Goal: Information Seeking & Learning: Learn about a topic

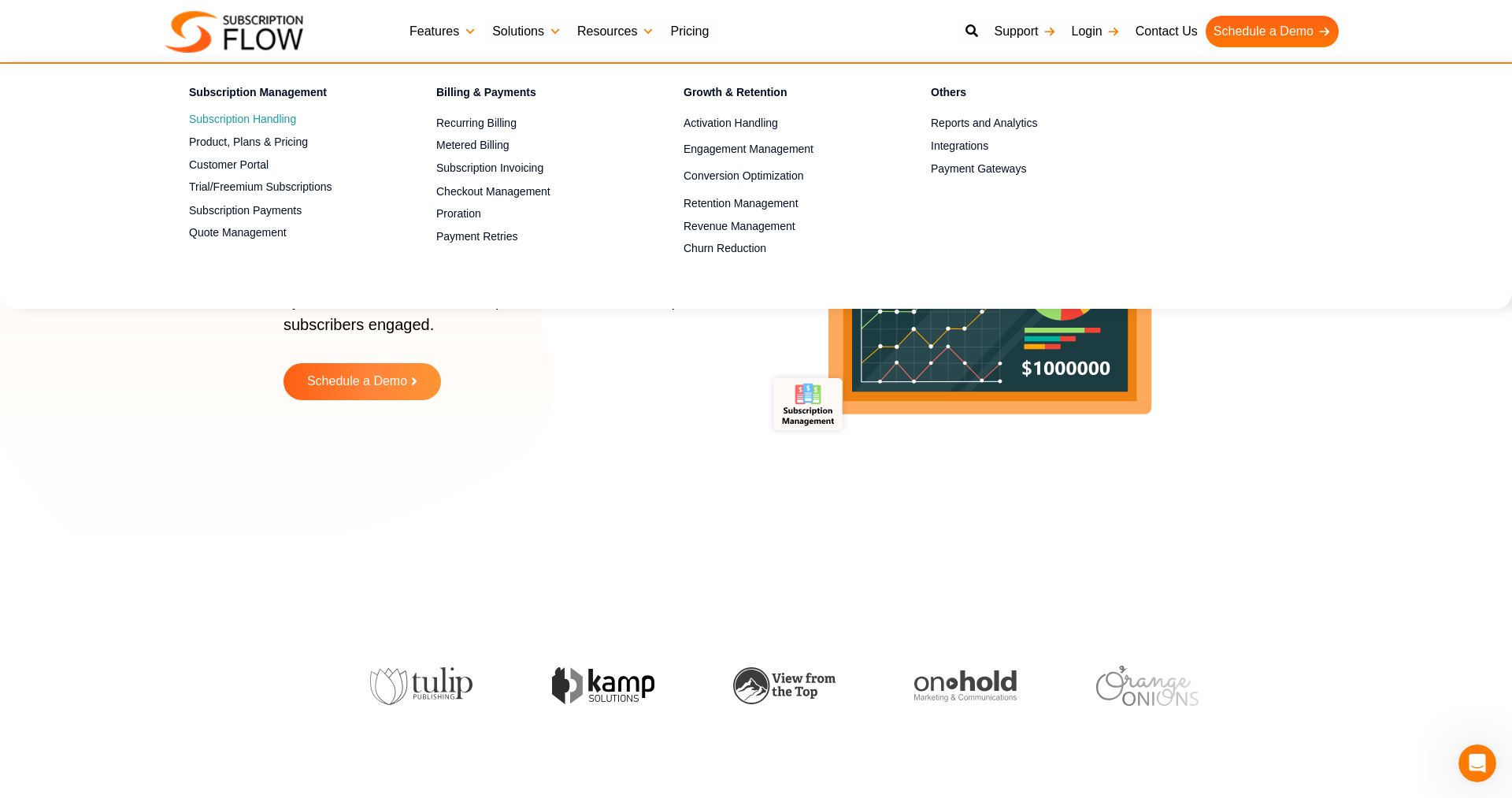
click at [243, 116] on link "Subscription Handling" at bounding box center [284, 119] width 192 height 19
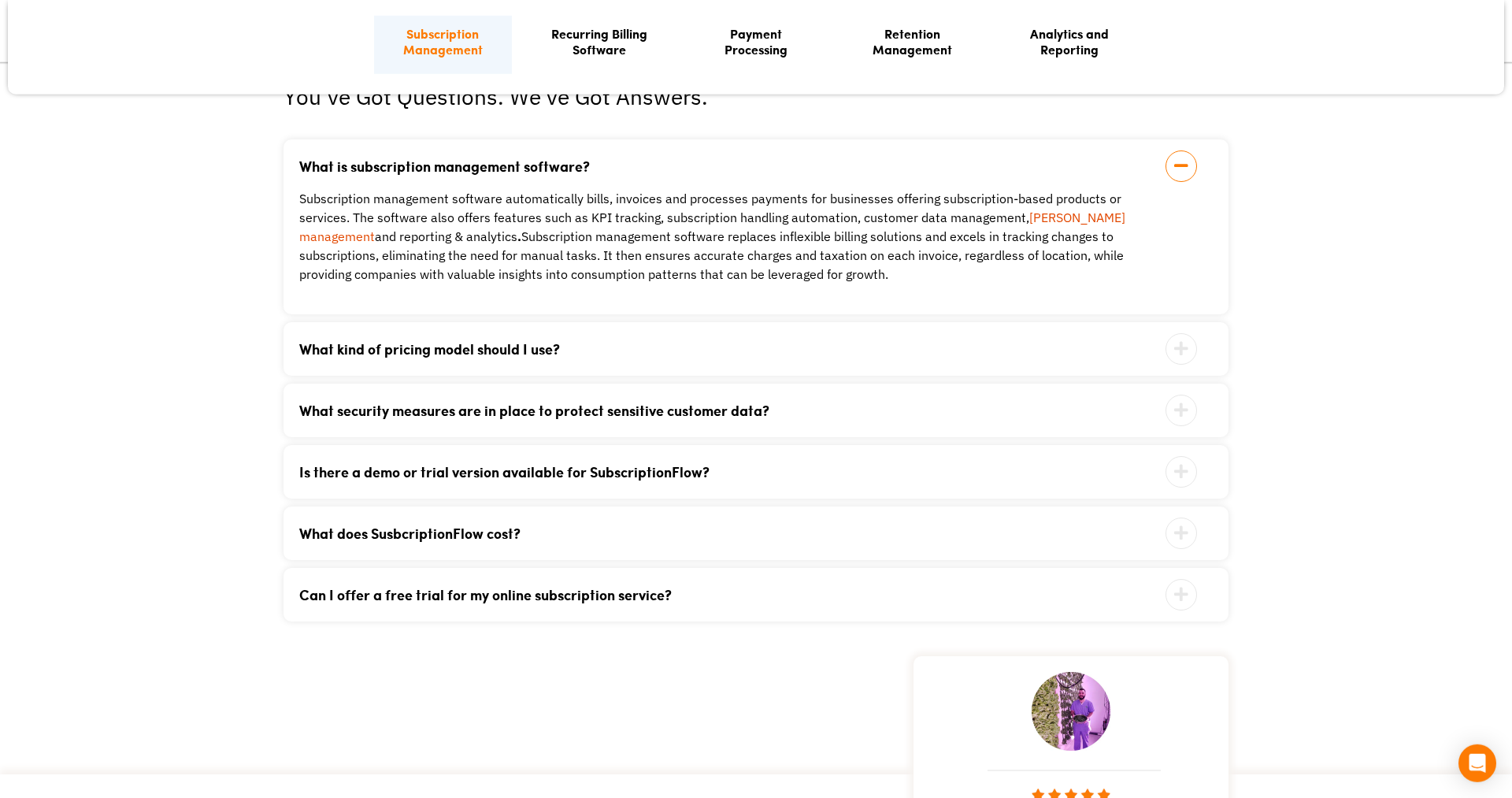
scroll to position [3214, 0]
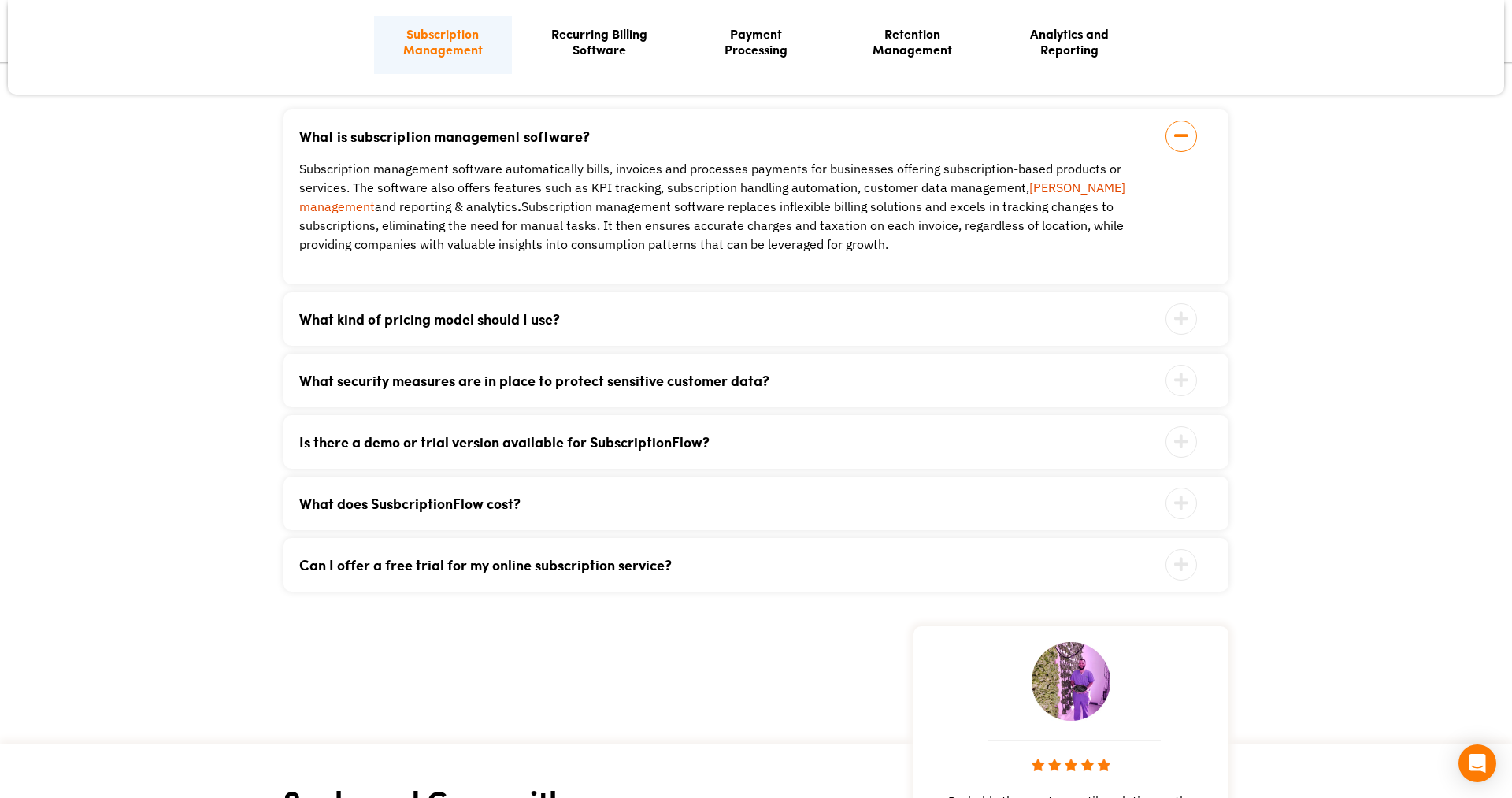
click at [682, 565] on link "Can I offer a free trial for my online subscription service?" at bounding box center [736, 564] width 874 height 14
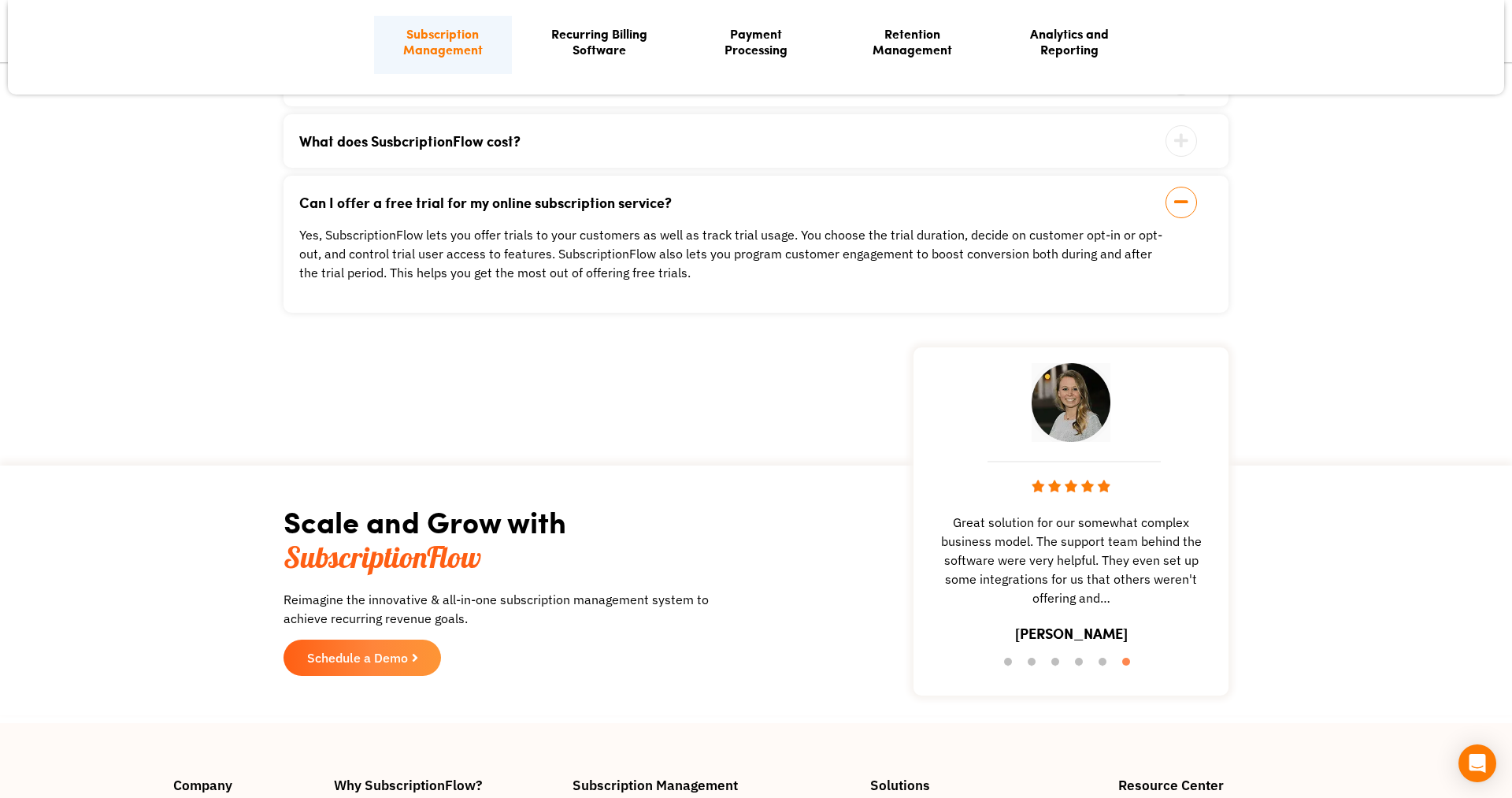
scroll to position [3904, 0]
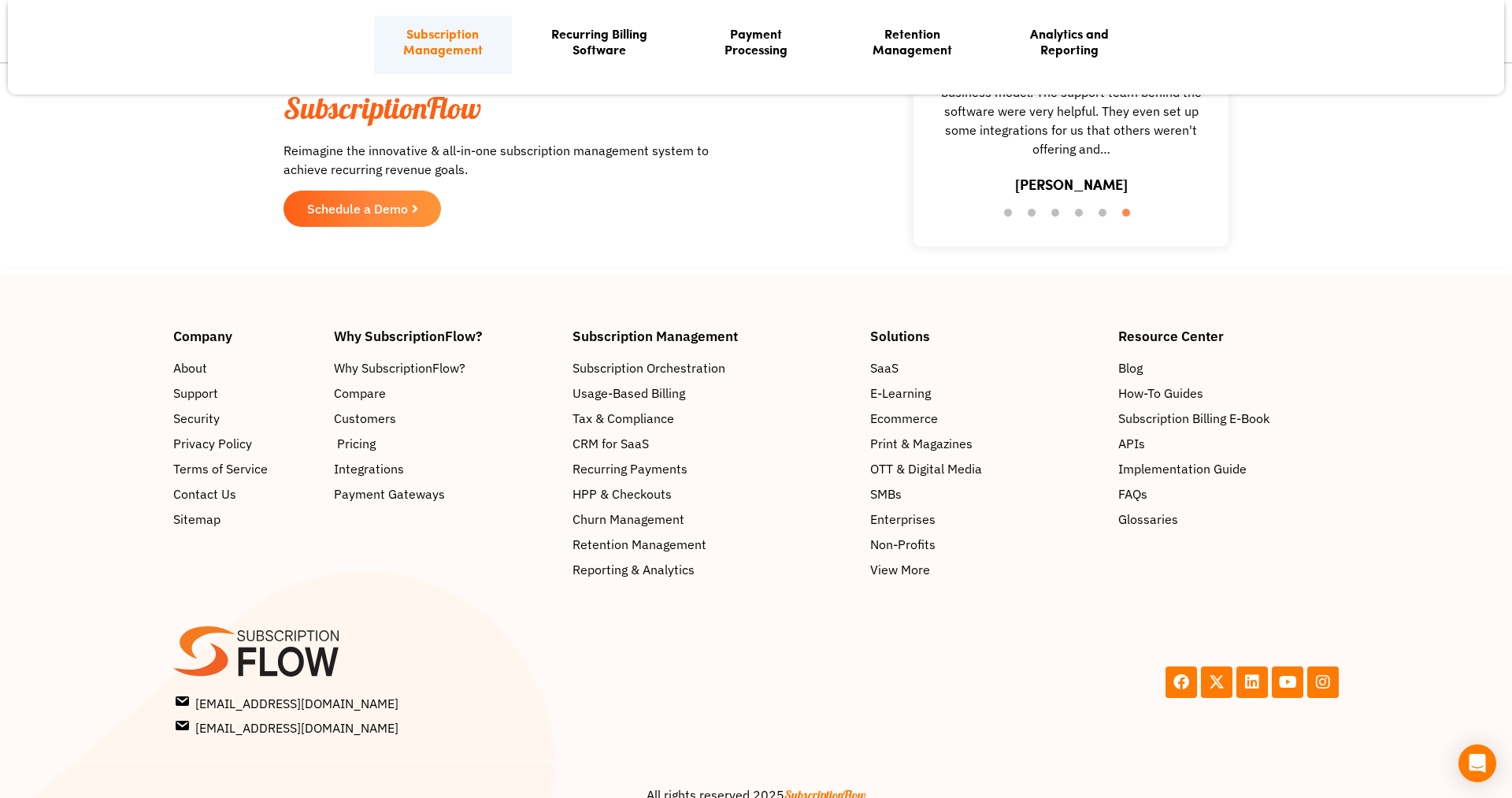
click at [365, 450] on span "Pricing" at bounding box center [356, 444] width 39 height 19
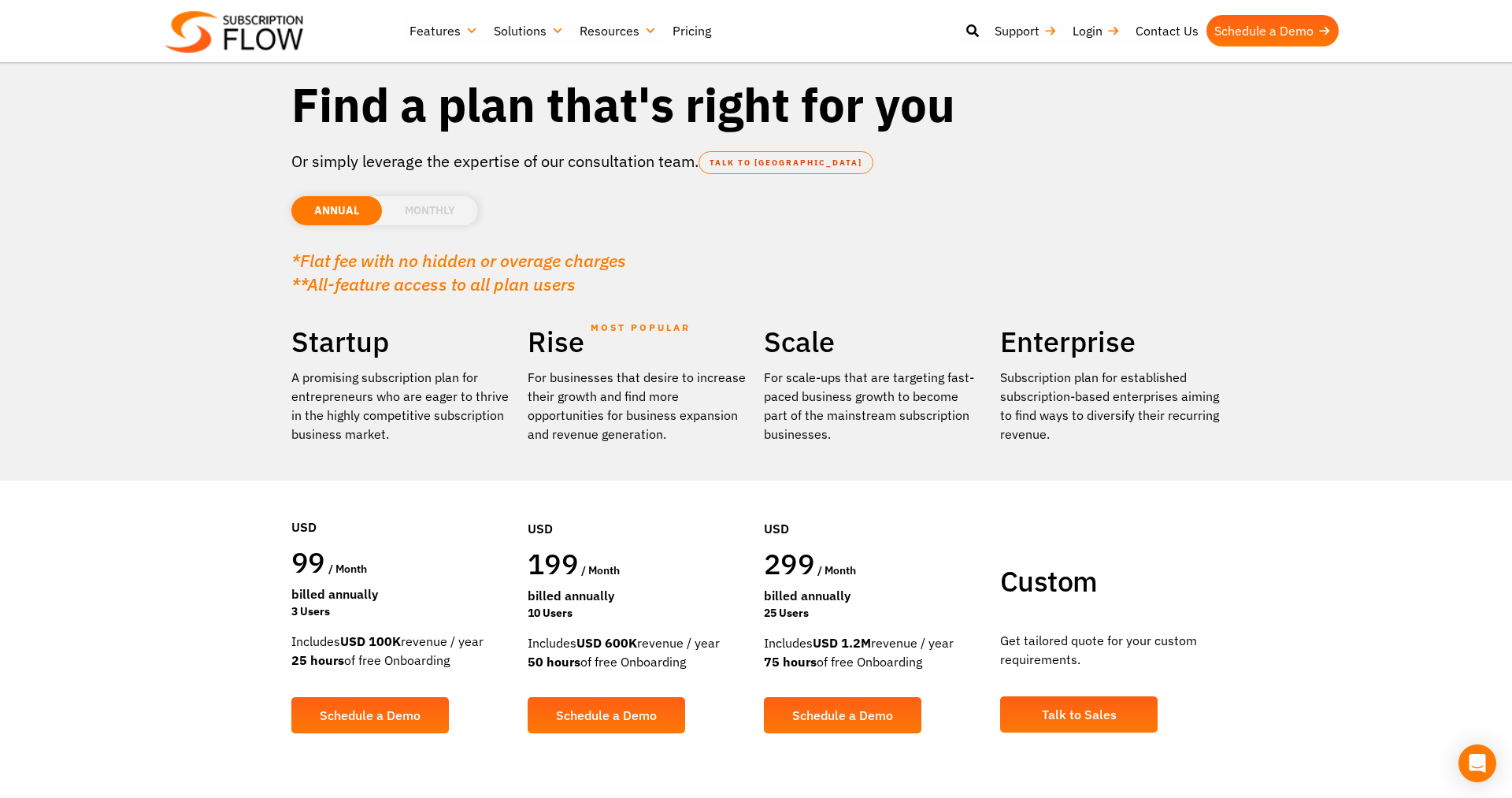
scroll to position [81, 0]
